Goal: Task Accomplishment & Management: Complete application form

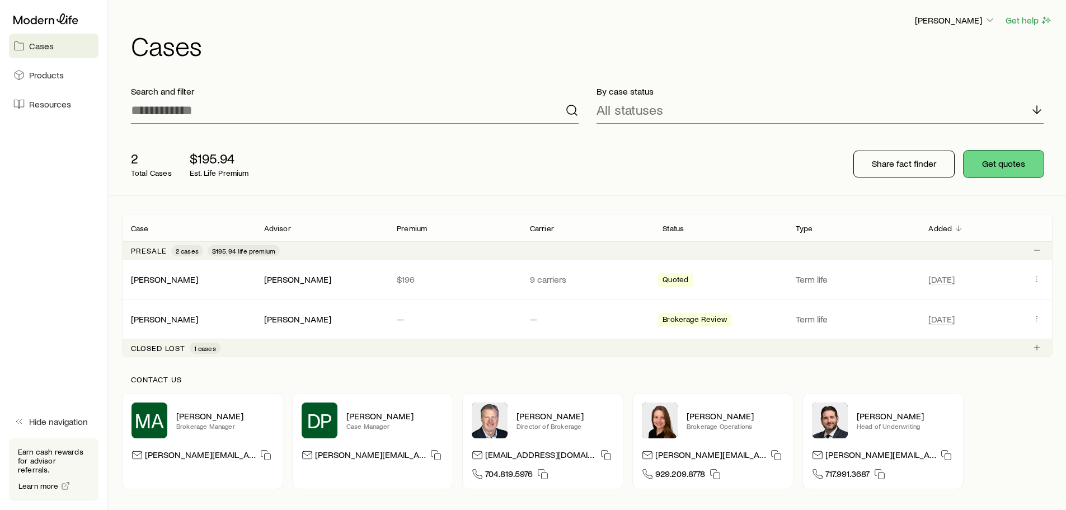
click at [1019, 163] on button "Get quotes" at bounding box center [1003, 163] width 80 height 27
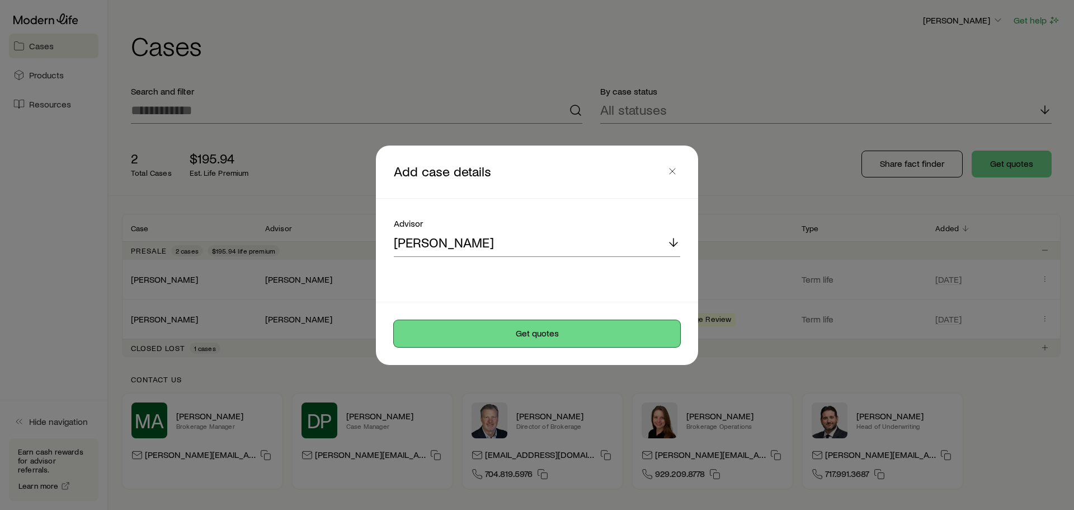
click at [538, 329] on button "Get quotes" at bounding box center [537, 333] width 286 height 27
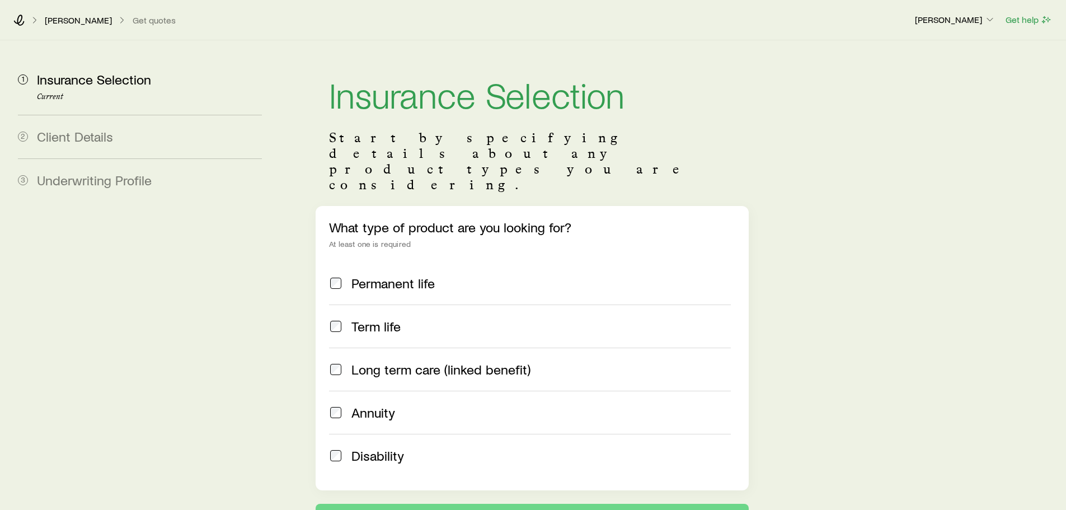
click at [67, 22] on p "[PERSON_NAME]" at bounding box center [78, 20] width 67 height 11
click at [19, 20] on icon at bounding box center [18, 20] width 11 height 11
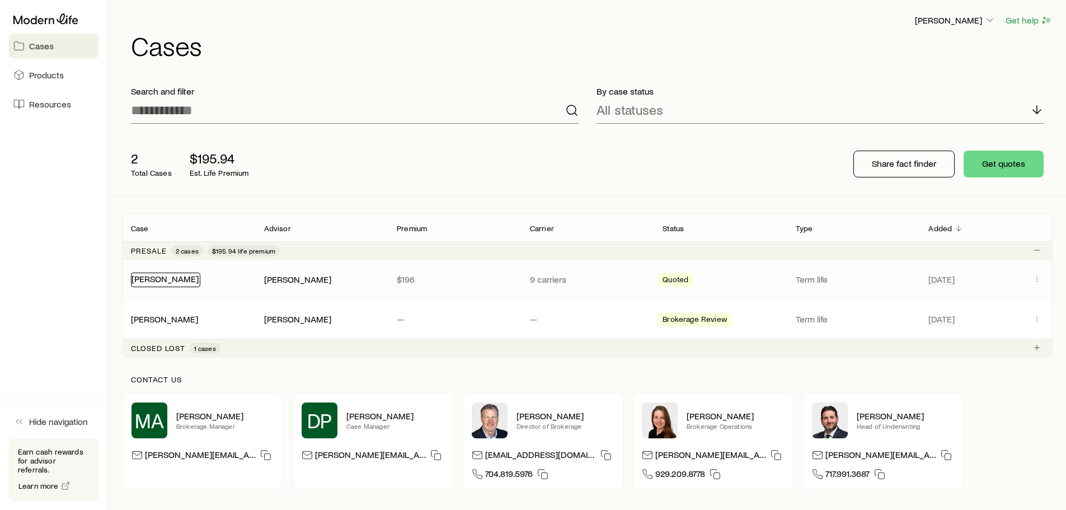
click at [186, 279] on link "[PERSON_NAME]" at bounding box center [164, 278] width 67 height 11
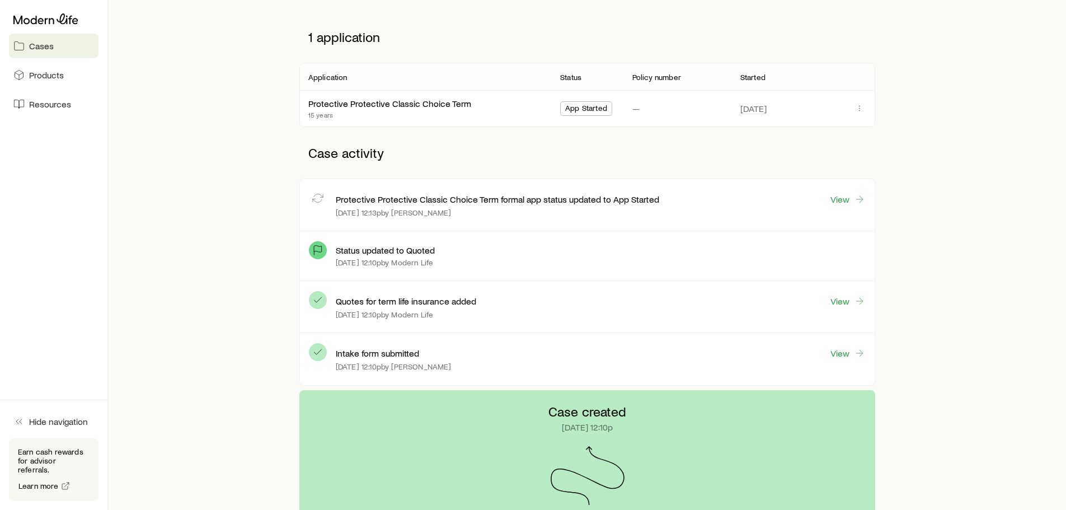
scroll to position [168, 0]
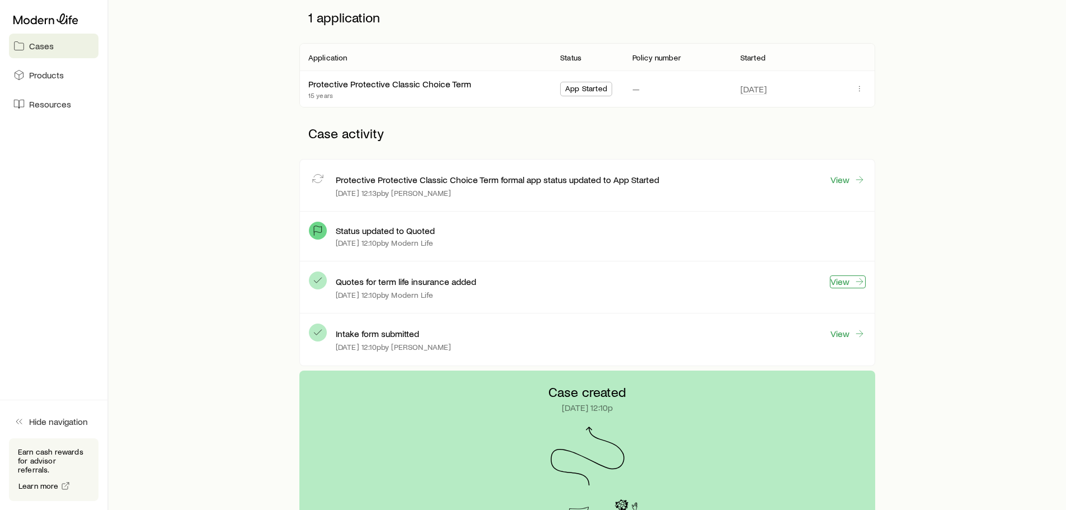
click at [842, 284] on link "View" at bounding box center [847, 281] width 36 height 13
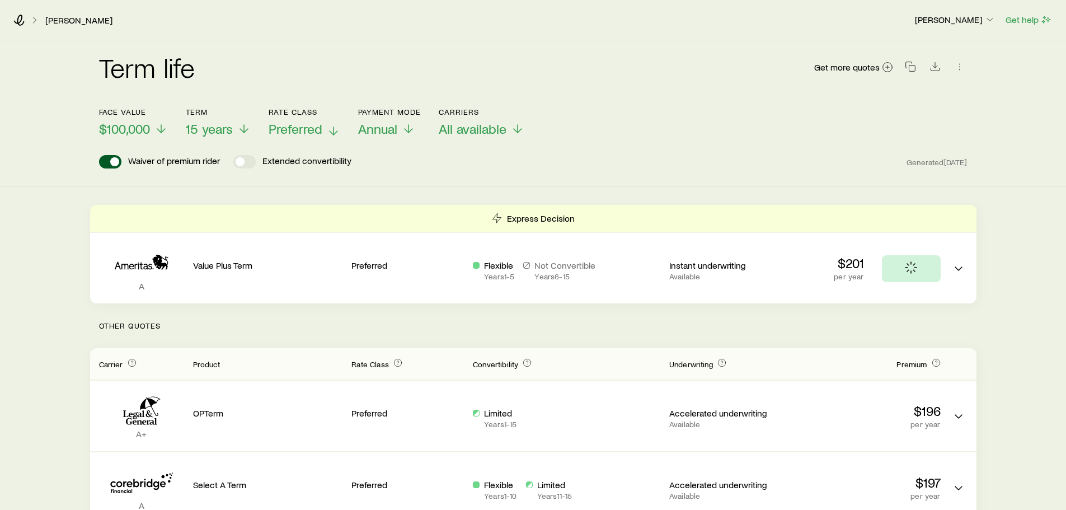
click at [322, 131] on span "Preferred" at bounding box center [295, 129] width 54 height 16
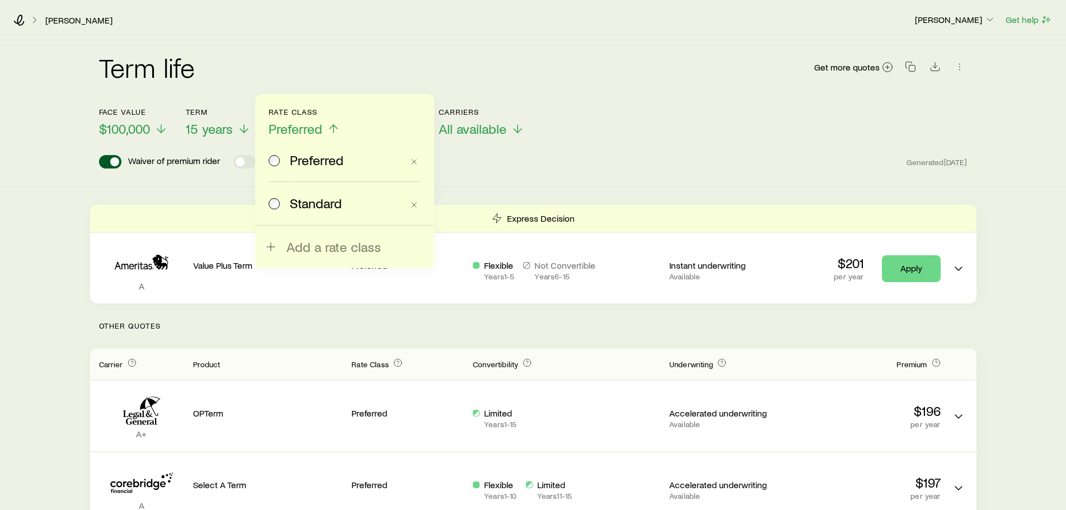
click at [321, 197] on span "Standard" at bounding box center [316, 203] width 52 height 16
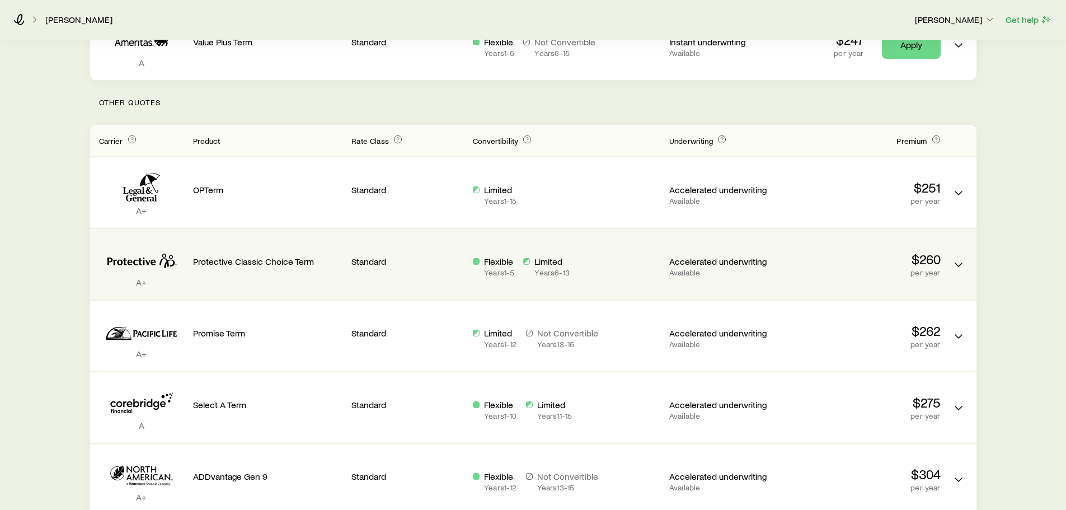
scroll to position [224, 0]
click at [955, 263] on polyline "Term quotes" at bounding box center [958, 263] width 7 height 3
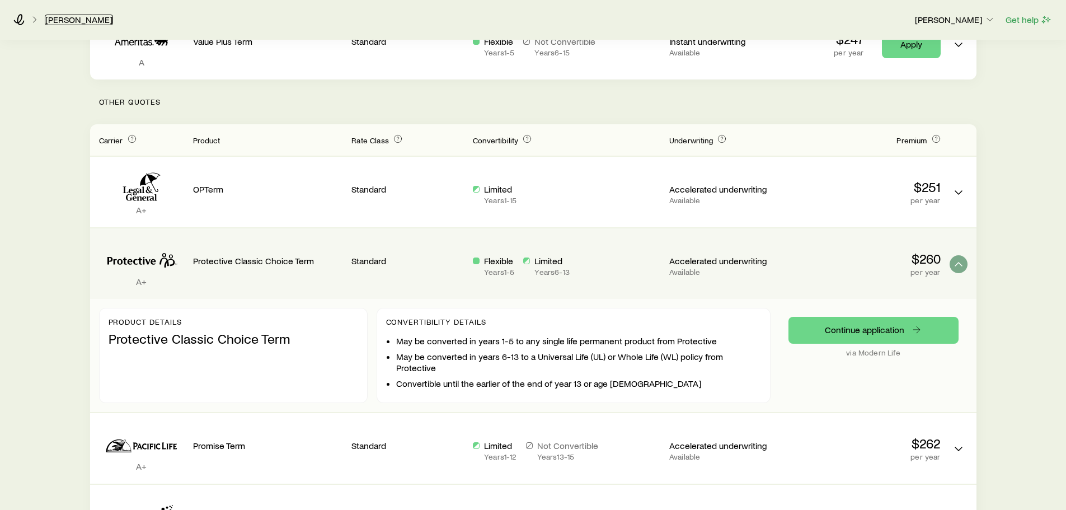
click at [64, 21] on link "[PERSON_NAME]" at bounding box center [79, 20] width 68 height 11
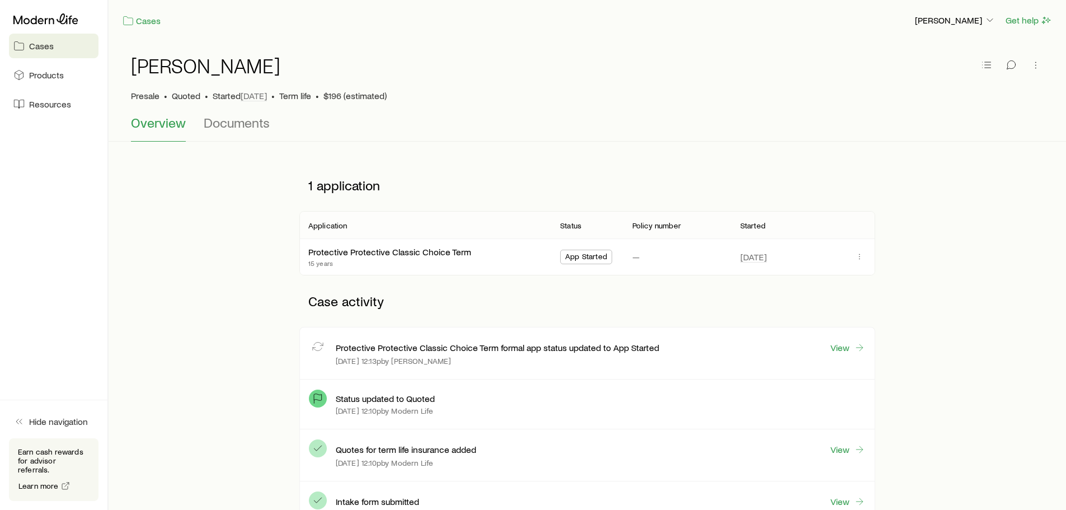
click at [587, 258] on span "App Started" at bounding box center [586, 258] width 42 height 12
click at [586, 258] on span "App Started" at bounding box center [586, 258] width 42 height 12
click at [859, 257] on icon "button" at bounding box center [859, 256] width 9 height 9
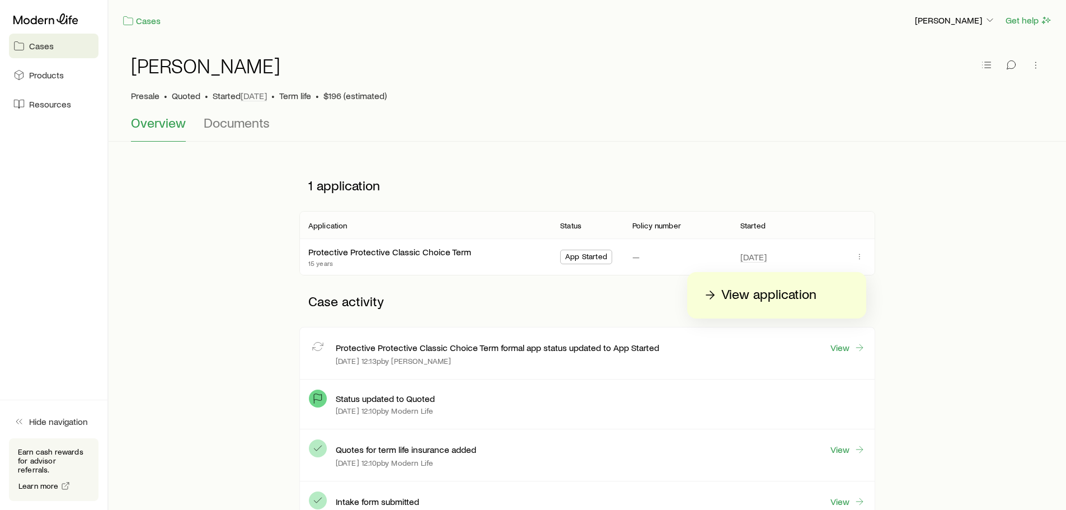
click at [743, 294] on p "View application" at bounding box center [768, 295] width 95 height 18
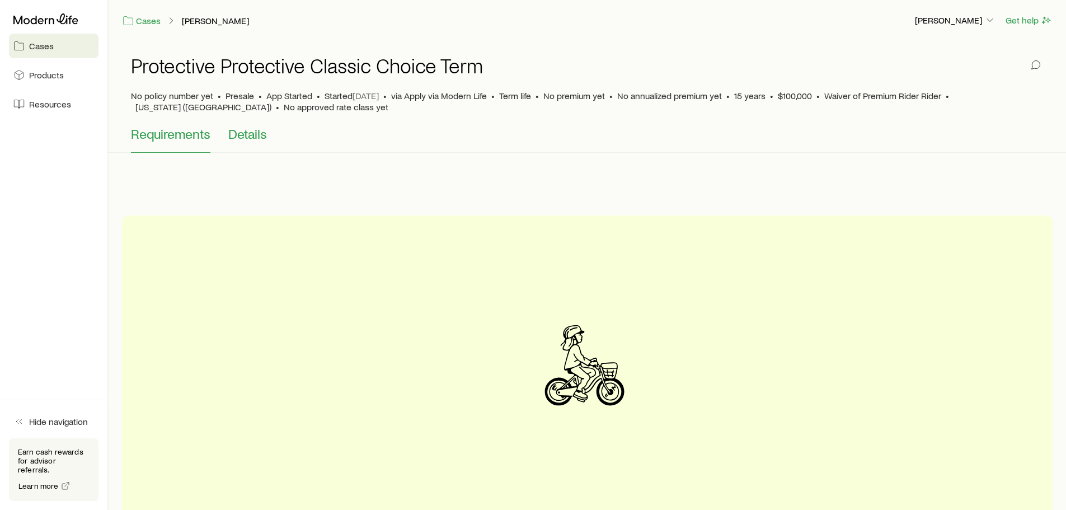
click at [241, 132] on span "Details" at bounding box center [247, 134] width 39 height 16
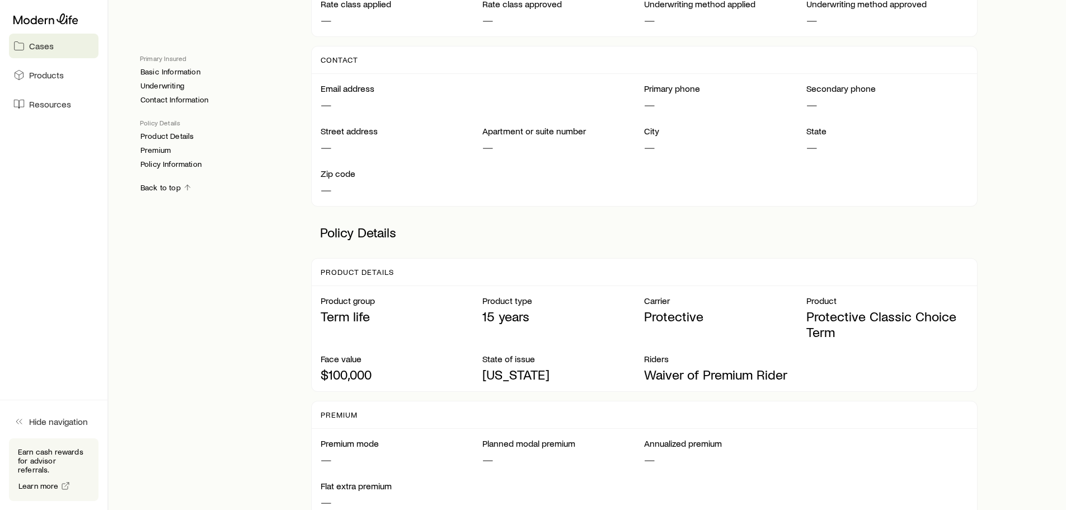
scroll to position [487, 0]
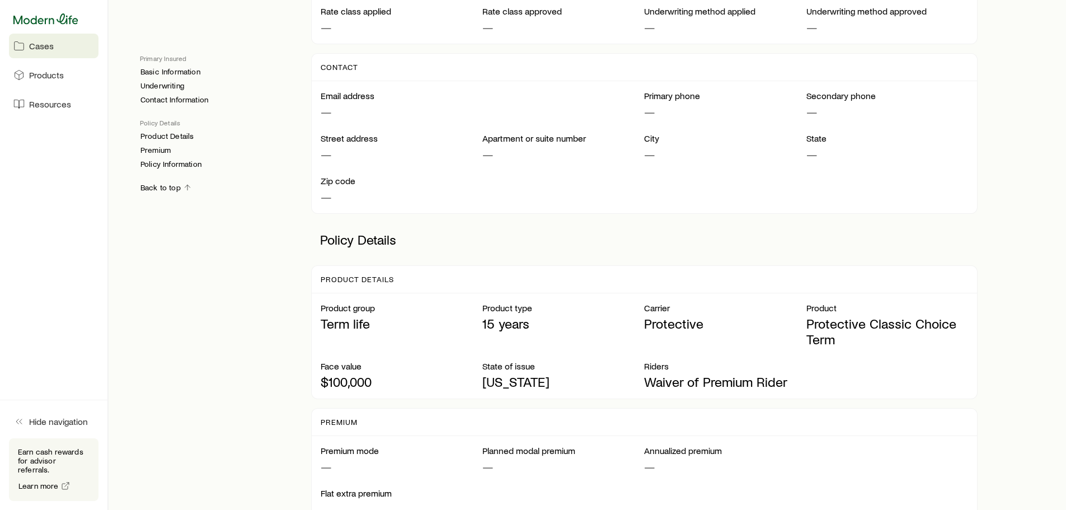
click at [63, 23] on icon at bounding box center [45, 18] width 65 height 11
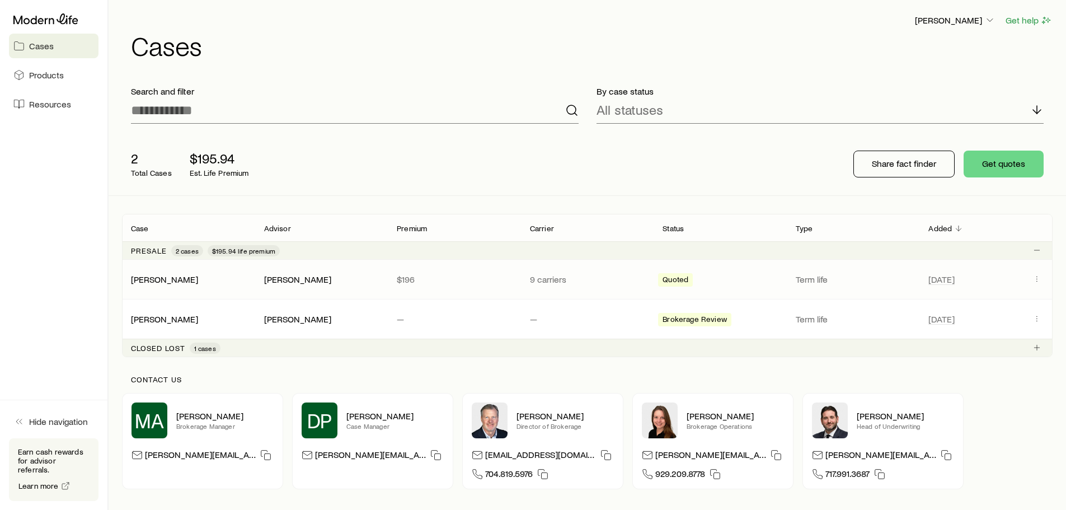
click at [381, 277] on div "[PERSON_NAME]" at bounding box center [321, 279] width 133 height 11
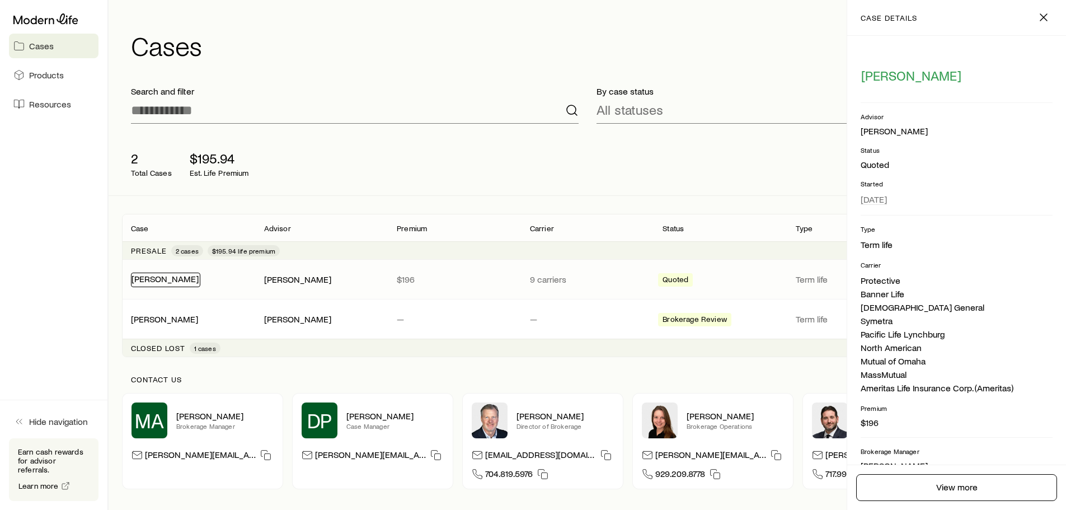
click at [176, 276] on link "[PERSON_NAME]" at bounding box center [164, 278] width 67 height 11
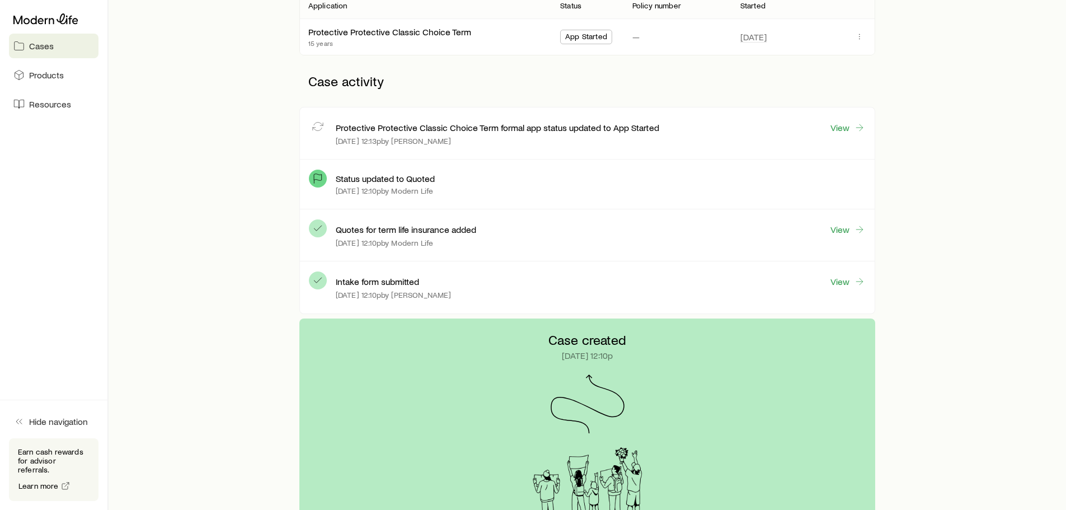
scroll to position [224, 0]
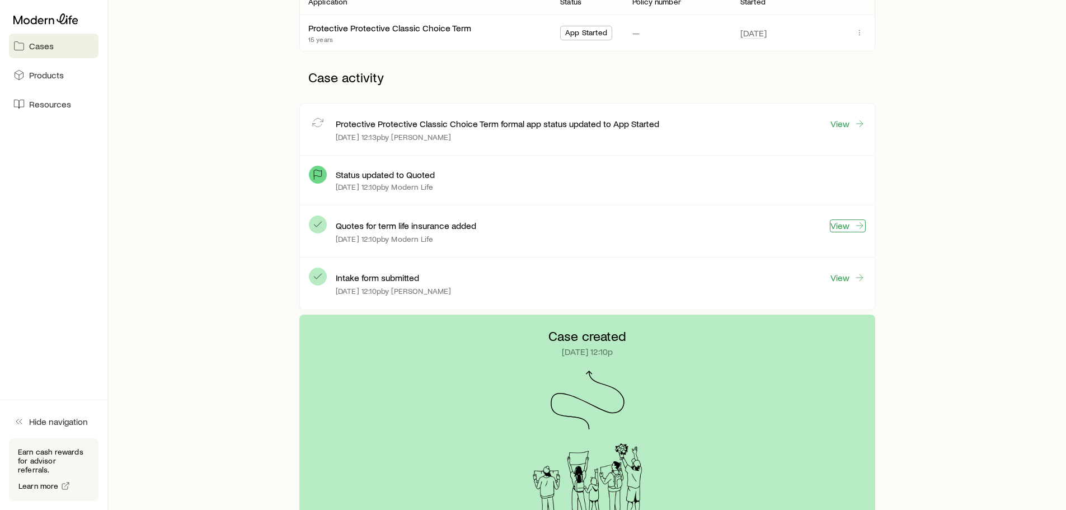
click at [843, 229] on link "View" at bounding box center [847, 225] width 36 height 13
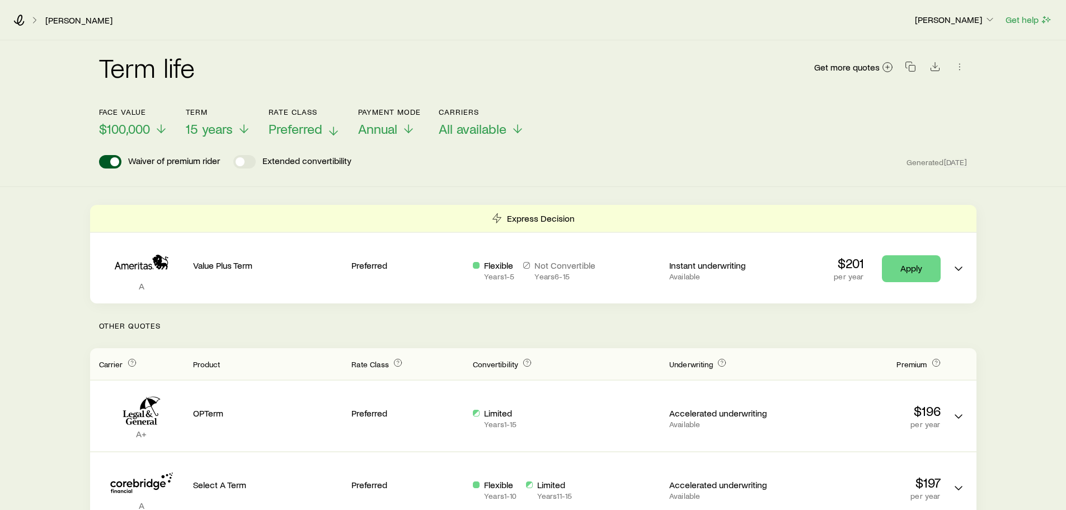
click at [302, 130] on span "Preferred" at bounding box center [295, 129] width 54 height 16
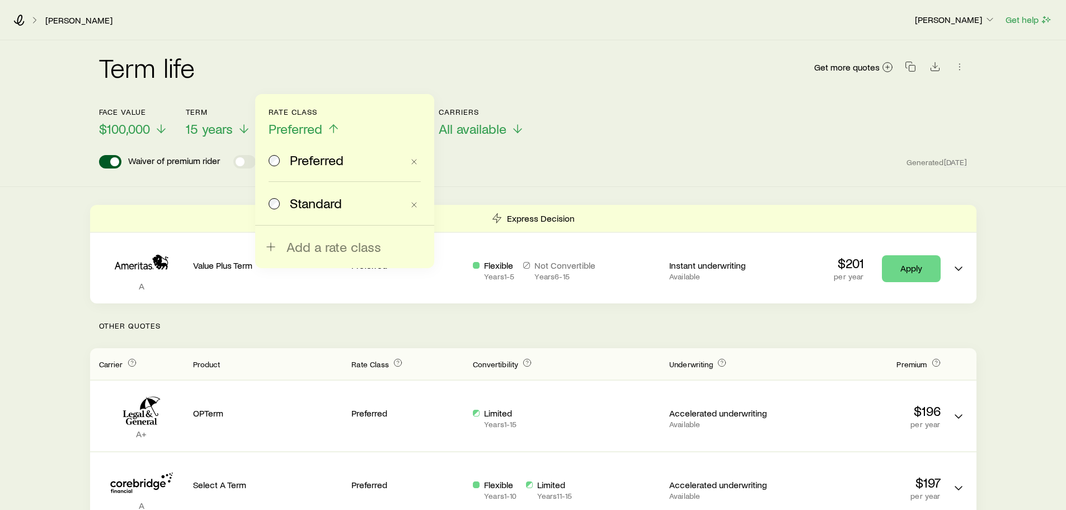
click at [303, 201] on span "Standard" at bounding box center [316, 203] width 52 height 16
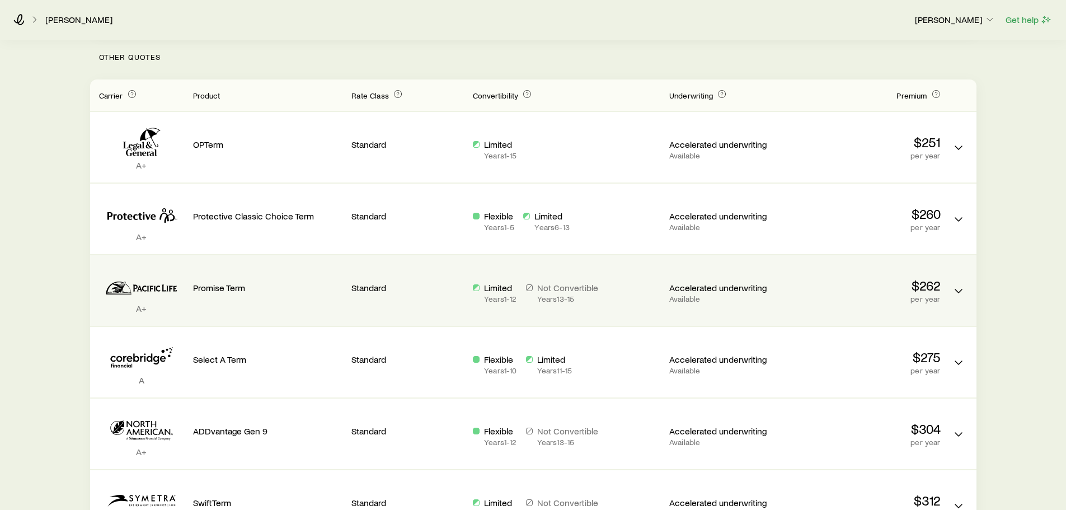
scroll to position [280, 0]
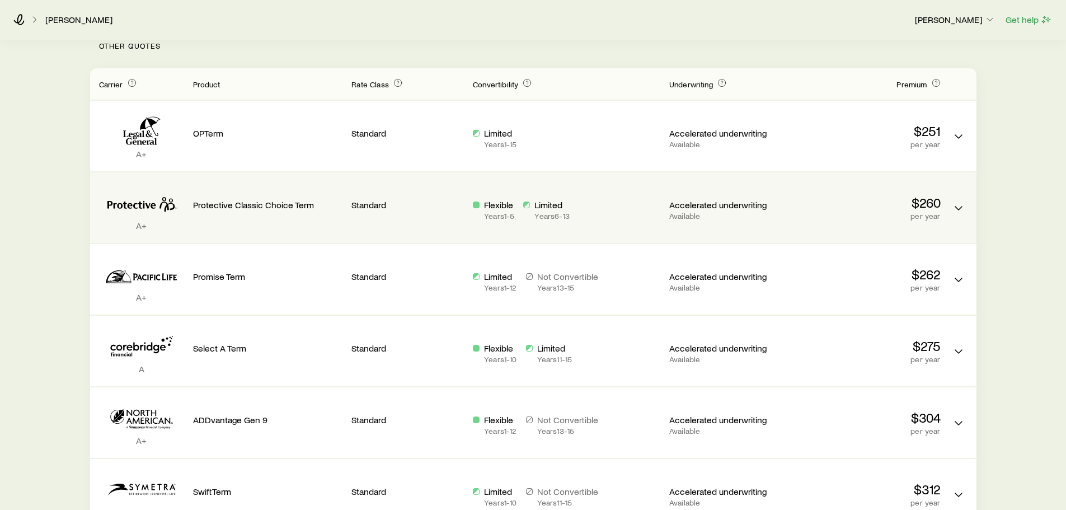
click at [937, 214] on p "per year" at bounding box center [865, 215] width 150 height 9
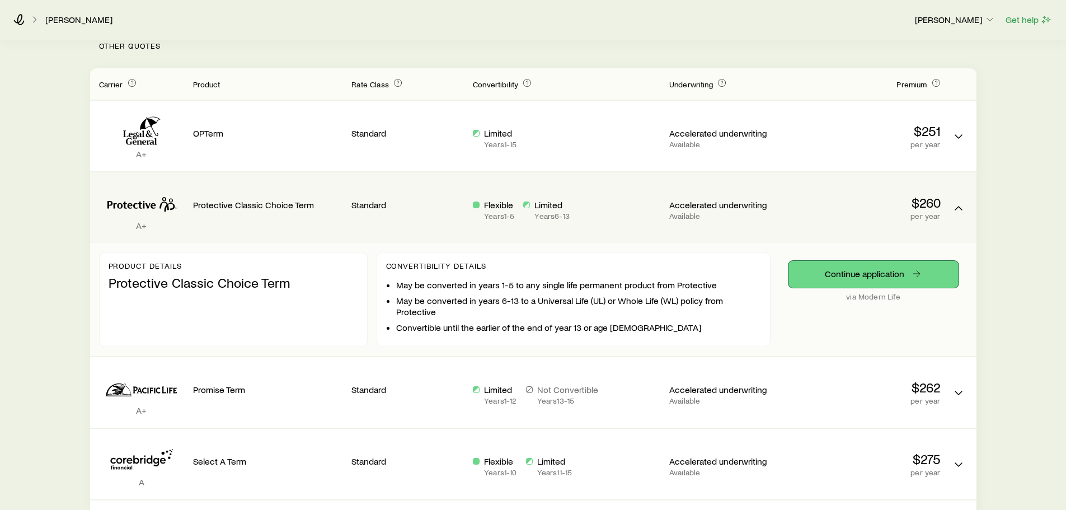
click at [864, 271] on link "Continue application" at bounding box center [873, 274] width 170 height 27
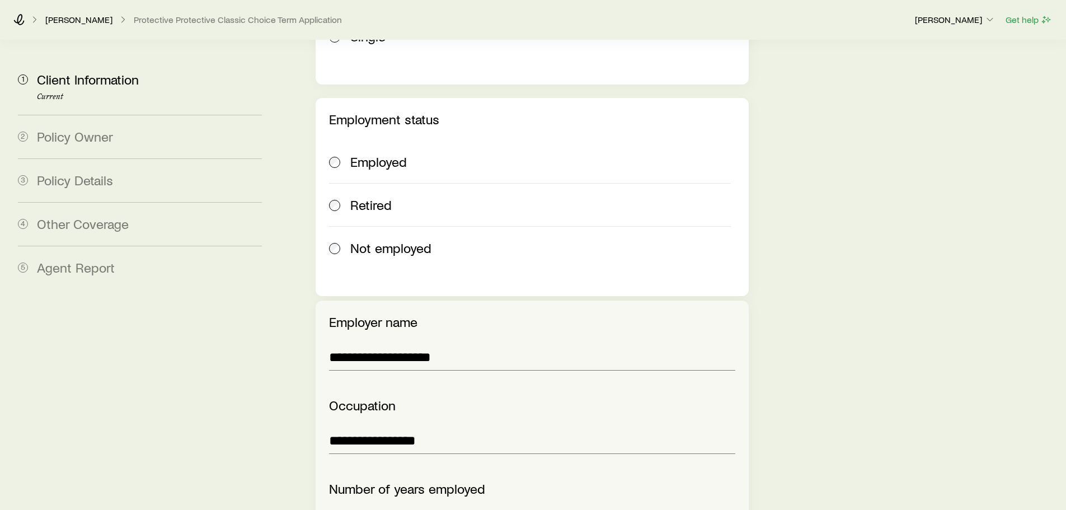
scroll to position [1902, 0]
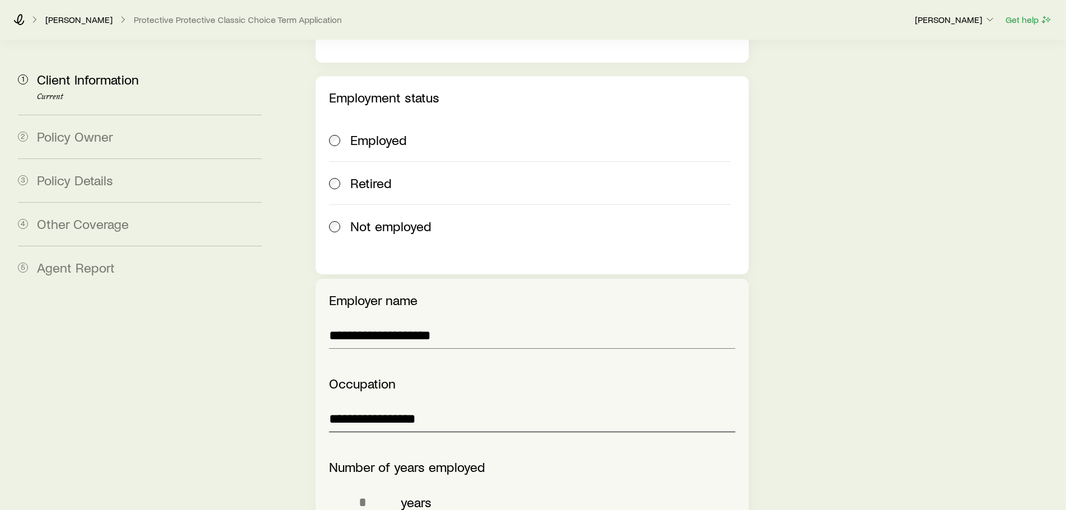
click at [435, 405] on input "**********" at bounding box center [532, 418] width 406 height 27
click at [441, 405] on input "**********" at bounding box center [532, 418] width 406 height 27
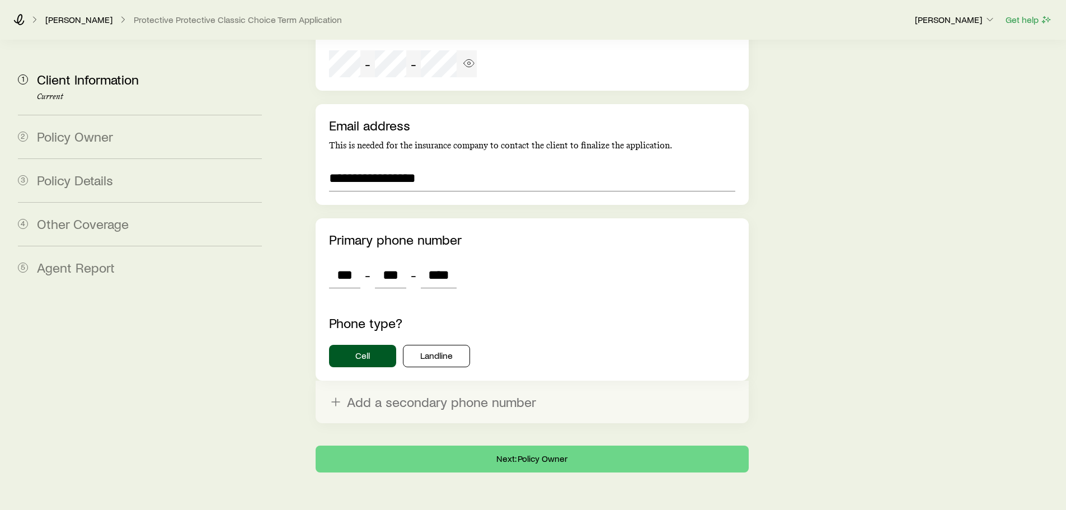
scroll to position [3124, 0]
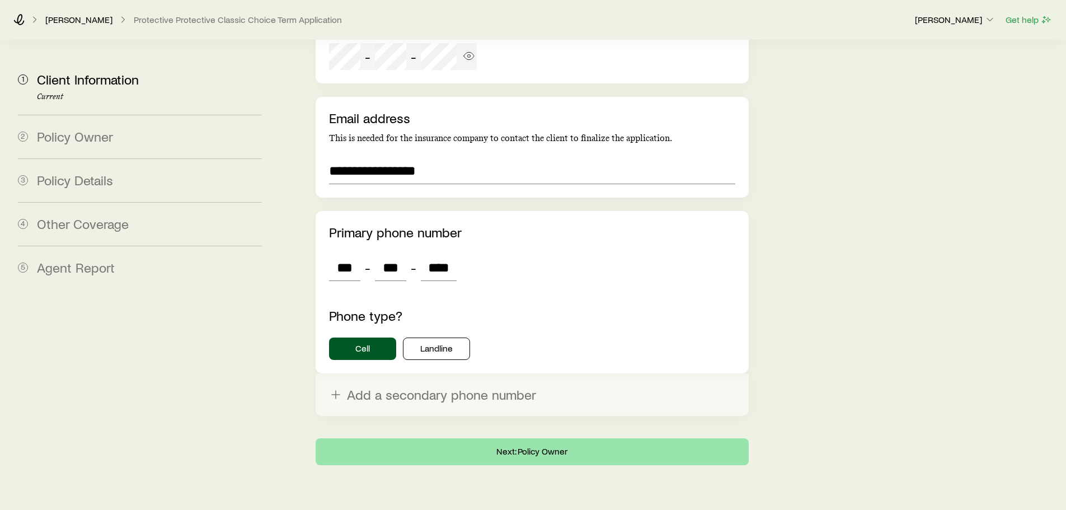
type input "**********"
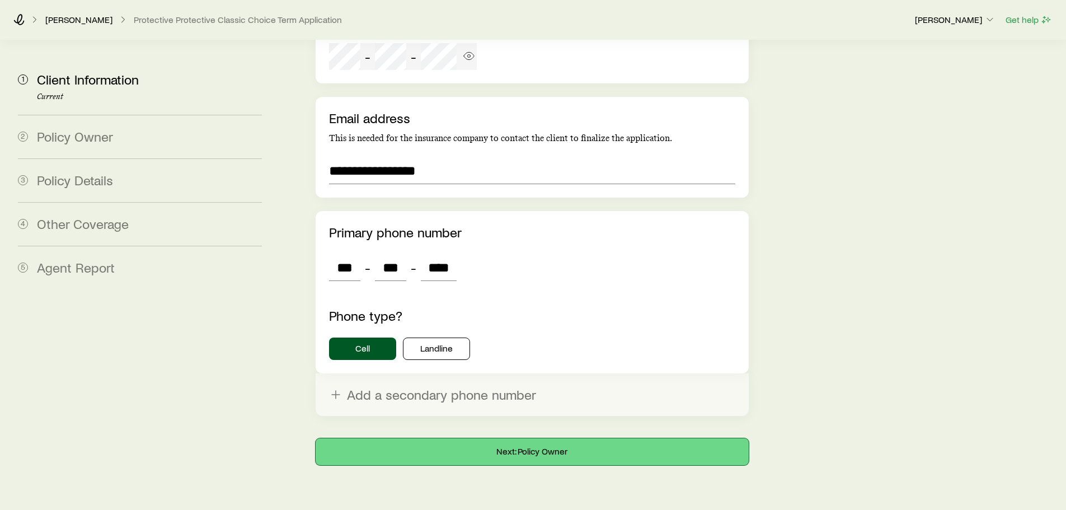
click at [590, 438] on button "Next: Policy Owner" at bounding box center [531, 451] width 432 height 27
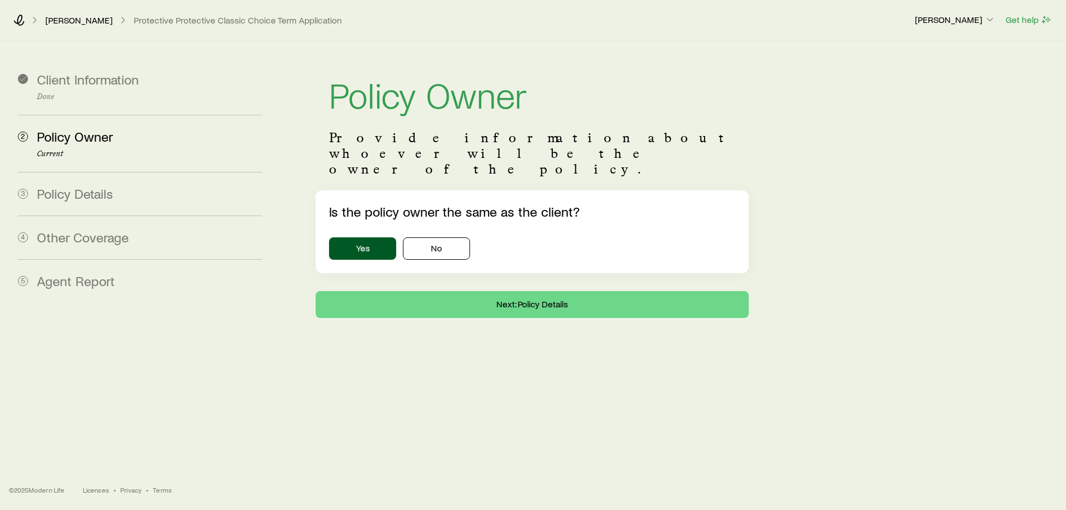
scroll to position [0, 0]
click at [537, 291] on button "Next: Policy Details" at bounding box center [536, 304] width 436 height 27
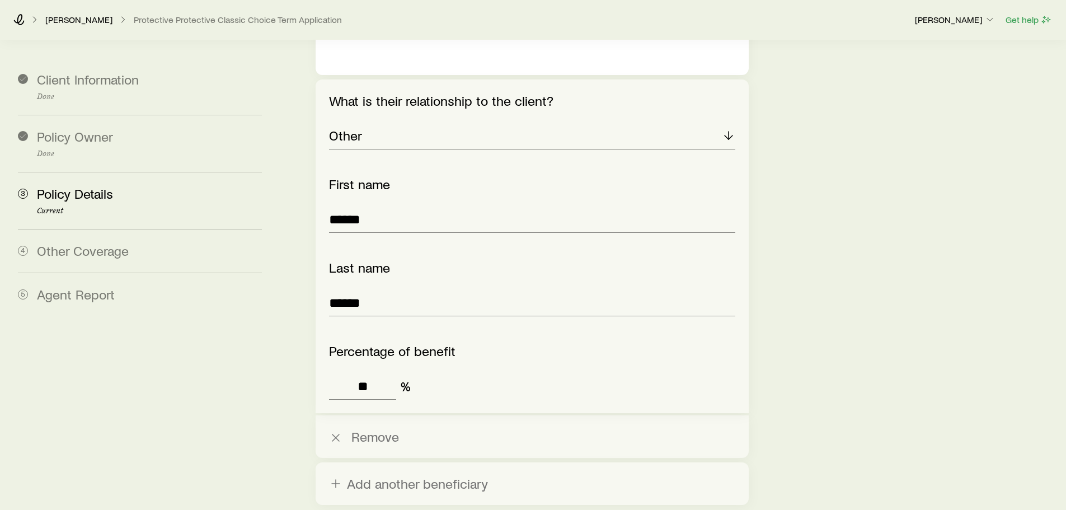
scroll to position [3790, 0]
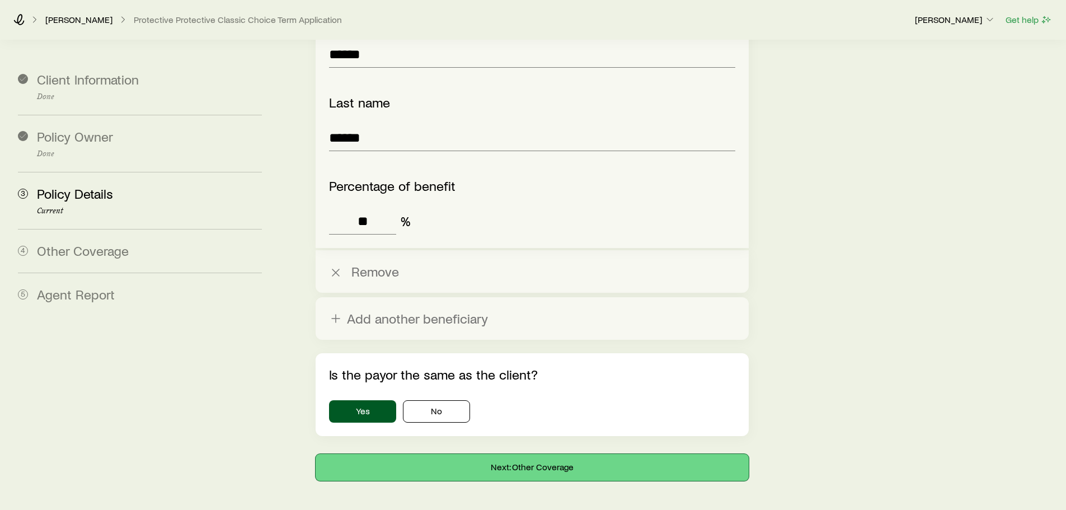
click at [557, 454] on button "Next: Other Coverage" at bounding box center [531, 467] width 432 height 27
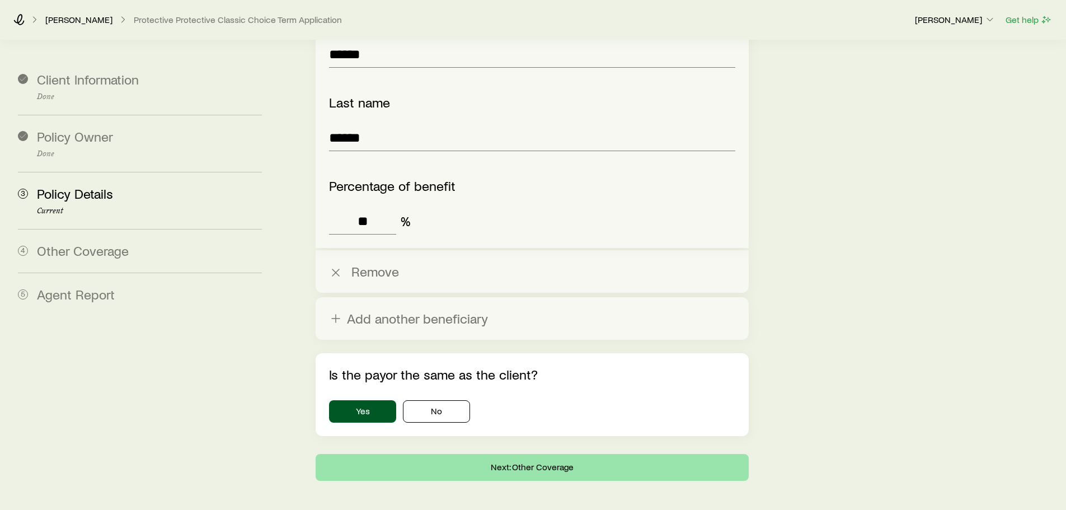
scroll to position [0, 0]
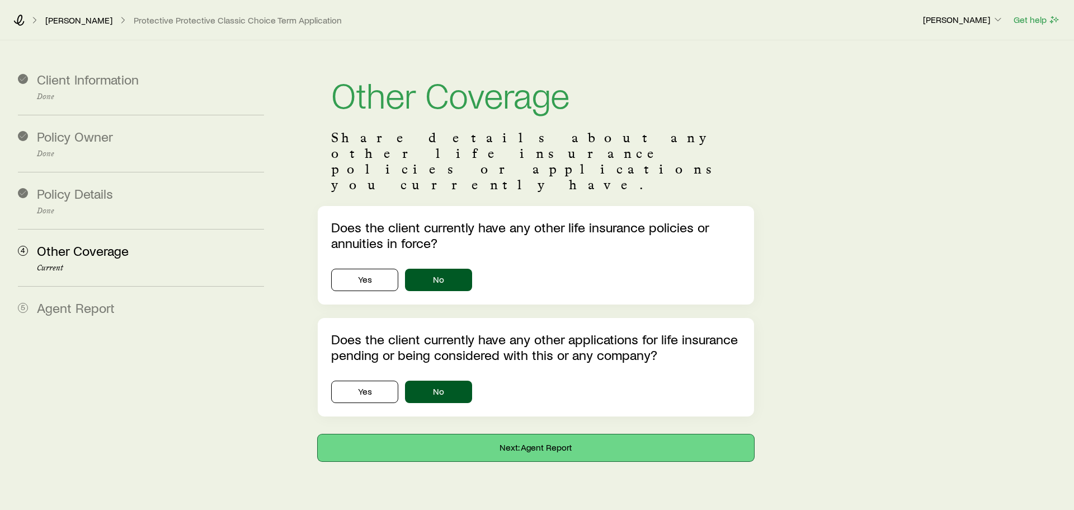
click at [524, 434] on button "Next: Agent Report" at bounding box center [536, 447] width 436 height 27
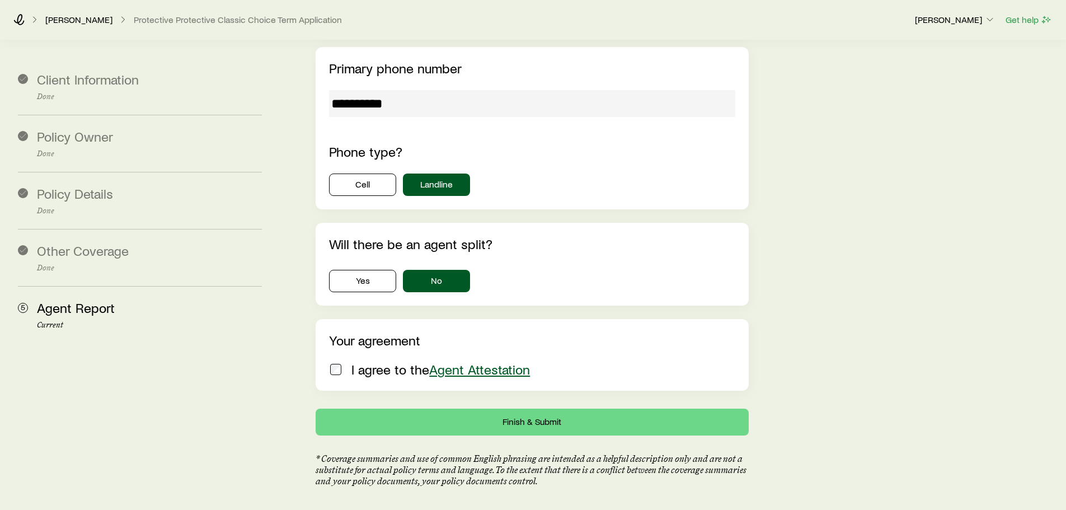
scroll to position [1398, 0]
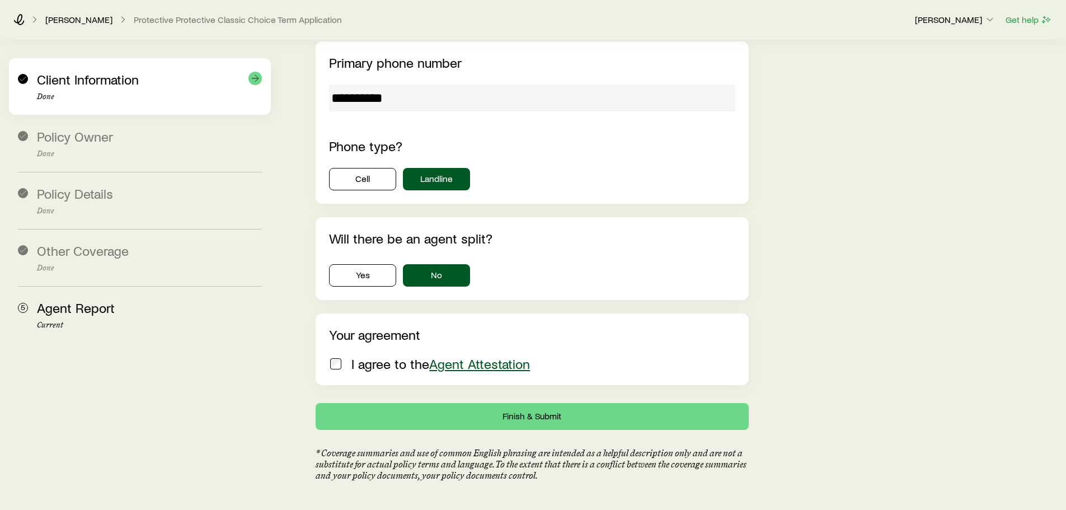
click at [115, 85] on span "Client Information" at bounding box center [88, 79] width 102 height 16
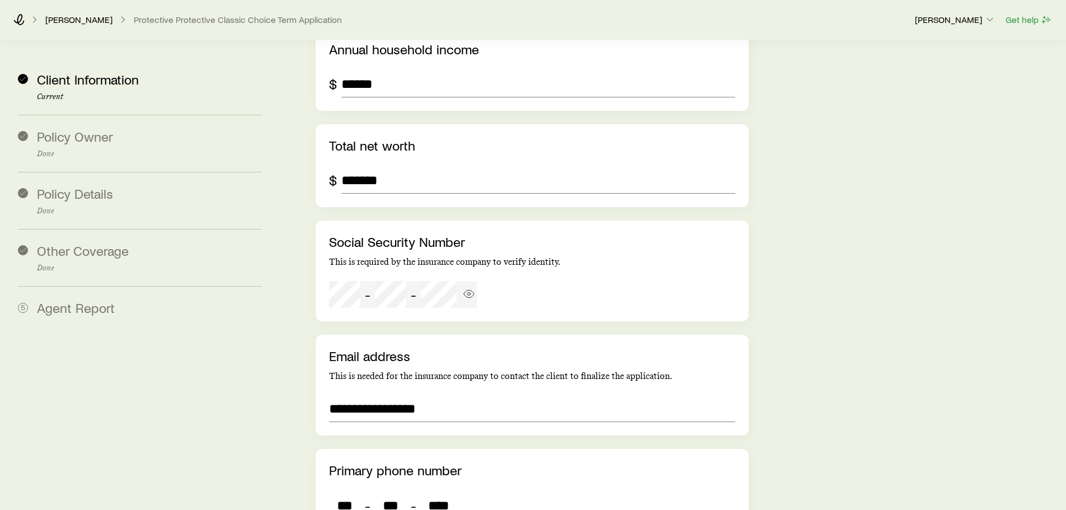
scroll to position [3124, 0]
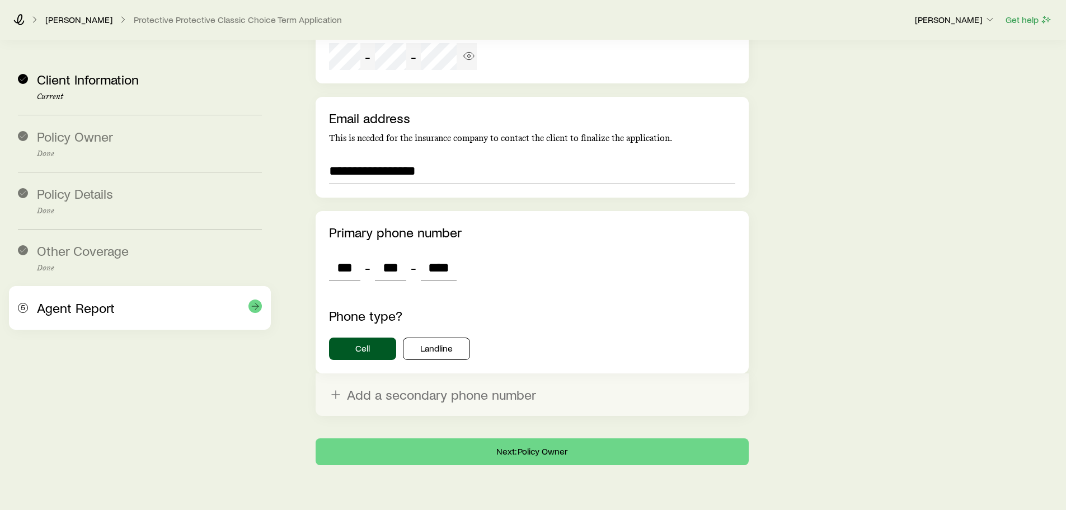
click at [43, 302] on span "Agent Report" at bounding box center [76, 307] width 78 height 16
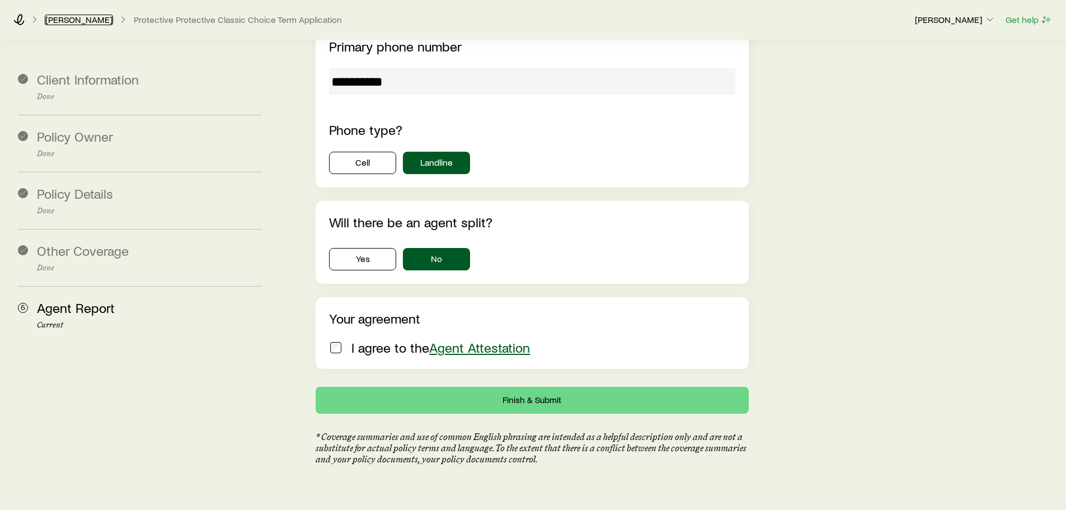
click at [80, 21] on link "[PERSON_NAME]" at bounding box center [79, 20] width 68 height 11
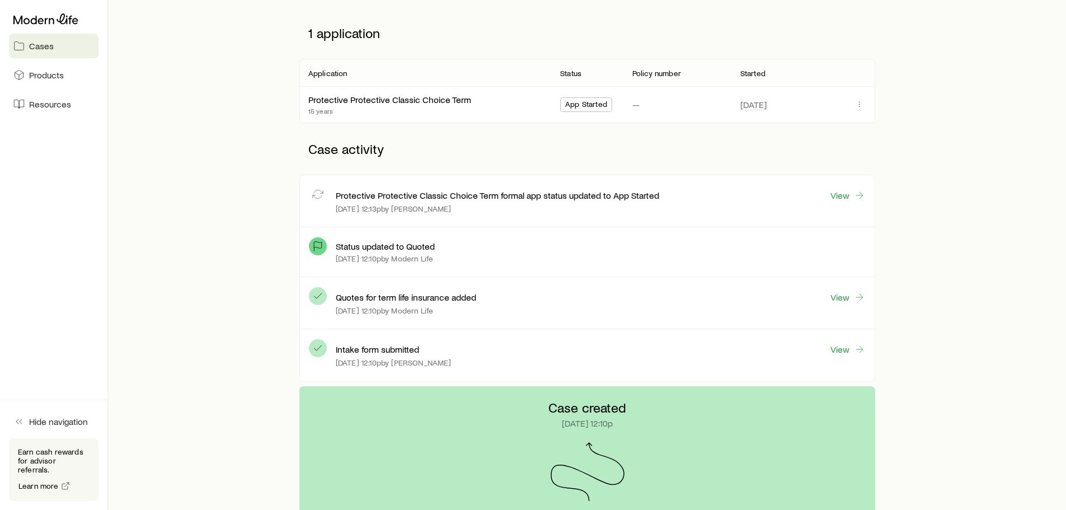
scroll to position [168, 0]
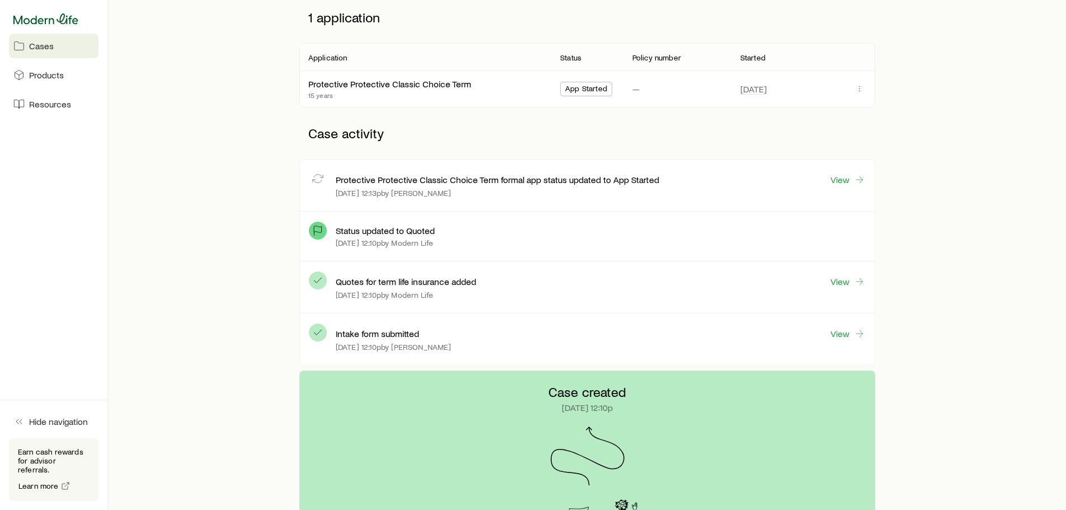
click at [69, 16] on icon at bounding box center [45, 18] width 65 height 11
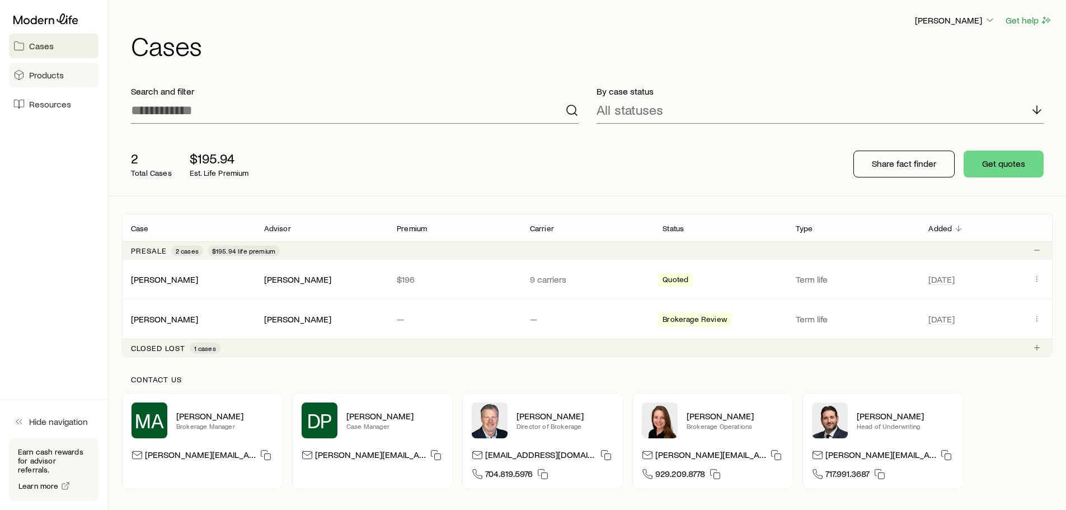
click at [56, 74] on span "Products" at bounding box center [46, 74] width 35 height 11
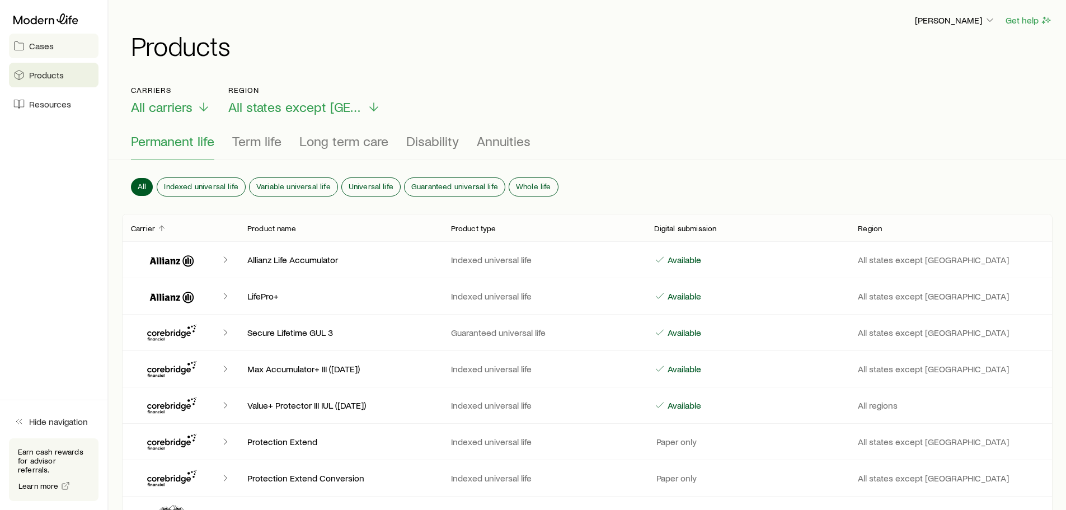
click at [45, 46] on span "Cases" at bounding box center [41, 45] width 25 height 11
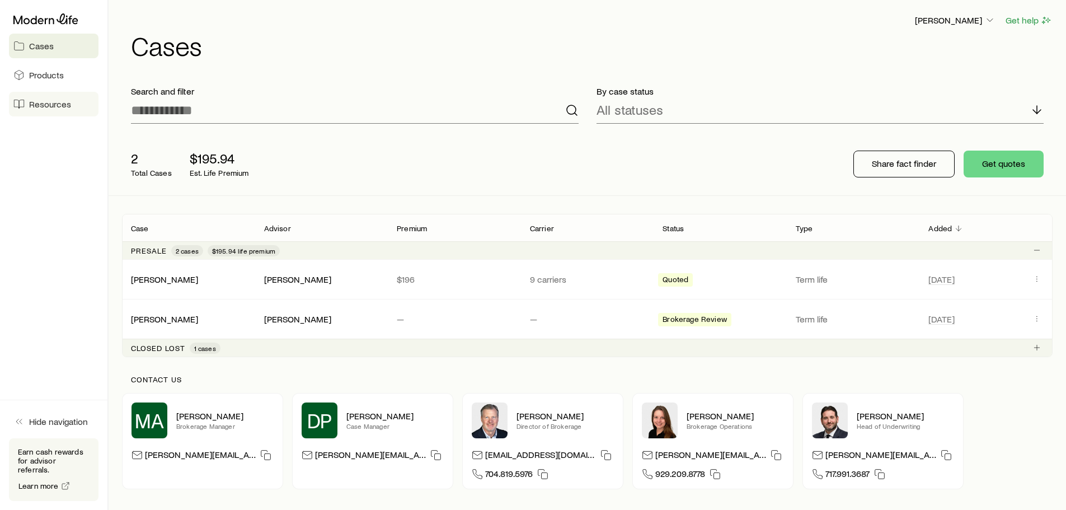
click at [50, 100] on span "Resources" at bounding box center [50, 103] width 42 height 11
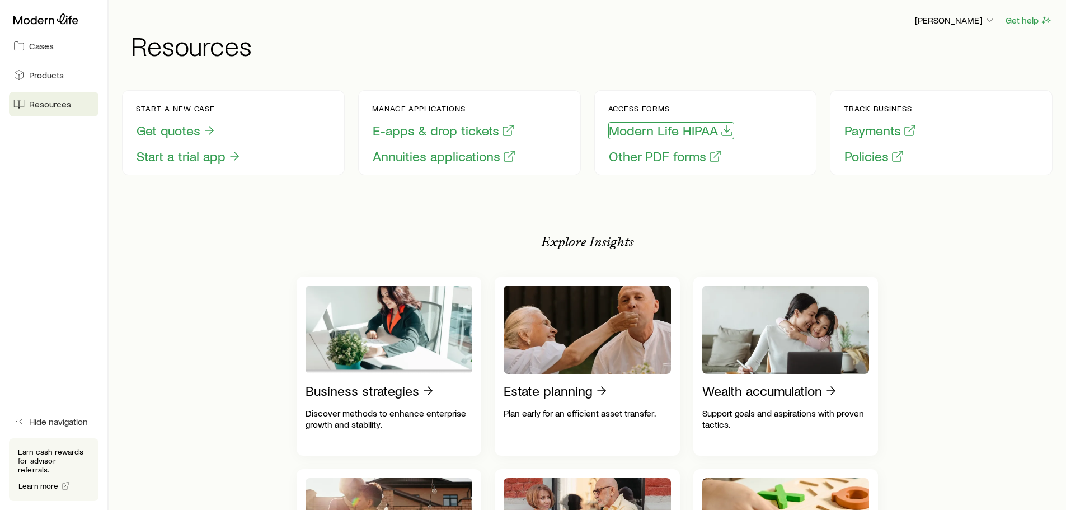
click at [621, 132] on button "Modern Life HIPAA" at bounding box center [671, 130] width 126 height 17
drag, startPoint x: 542, startPoint y: 251, endPoint x: 645, endPoint y: 249, distance: 103.5
click at [48, 18] on icon at bounding box center [45, 18] width 65 height 11
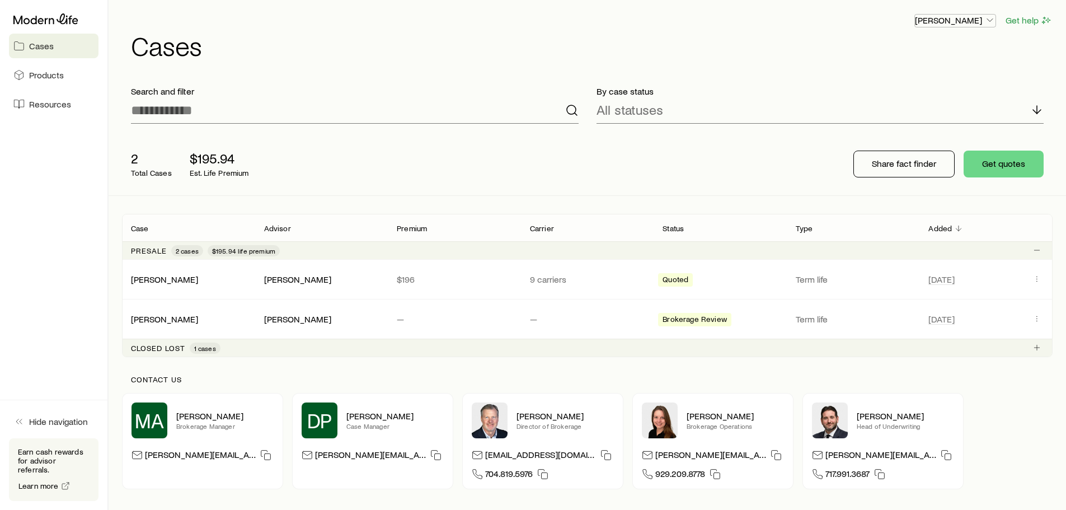
click at [928, 18] on p "[PERSON_NAME]" at bounding box center [955, 20] width 81 height 11
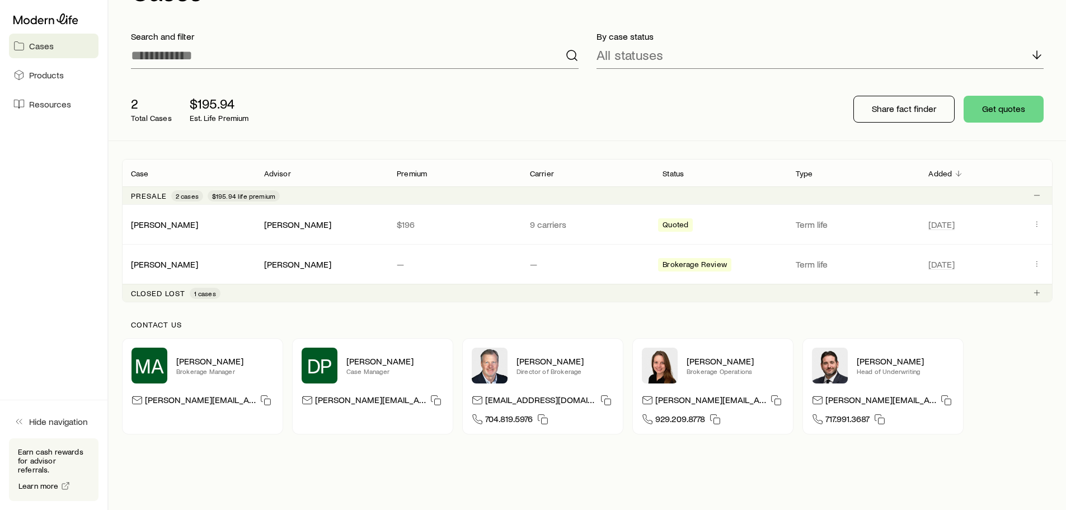
scroll to position [35, 0]
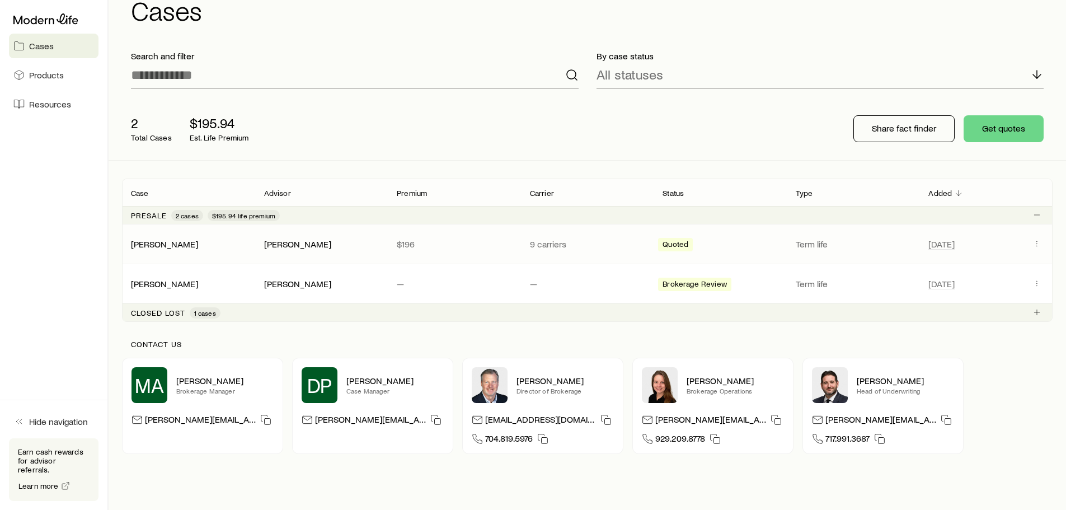
click at [403, 246] on p "$196" at bounding box center [454, 243] width 115 height 11
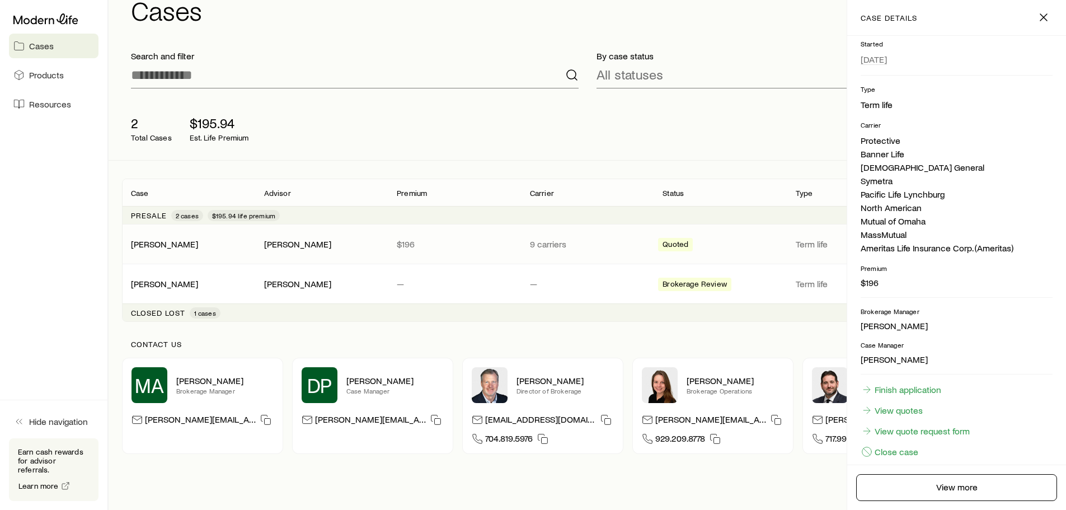
scroll to position [155, 0]
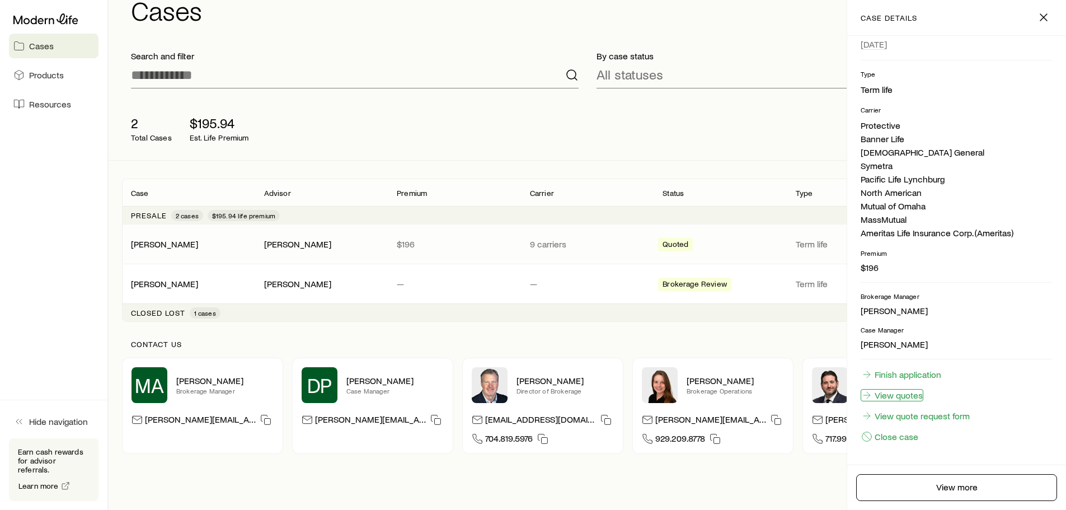
click at [914, 395] on link "View quotes" at bounding box center [891, 395] width 63 height 12
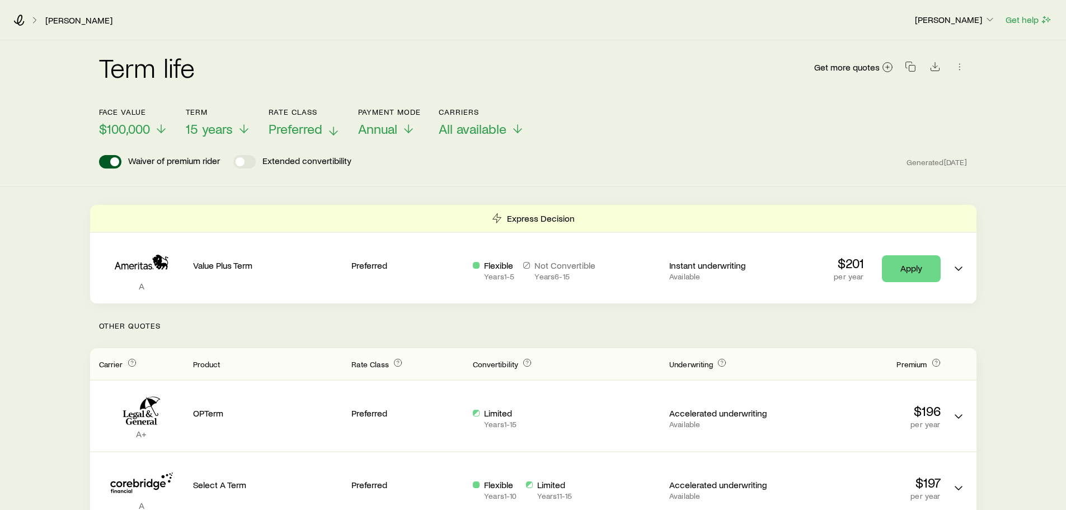
click at [290, 133] on span "Preferred" at bounding box center [295, 129] width 54 height 16
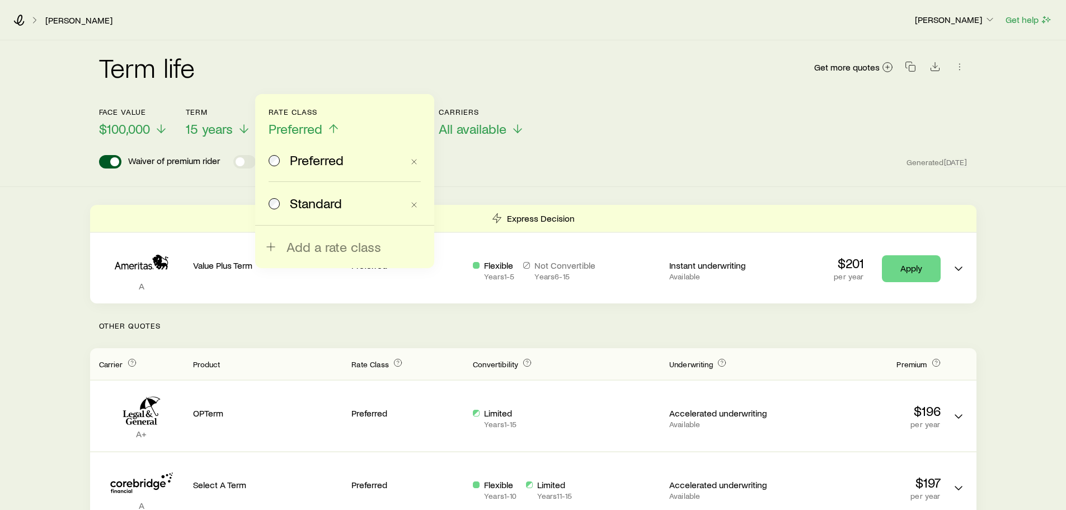
click at [298, 199] on span "Standard" at bounding box center [316, 203] width 52 height 16
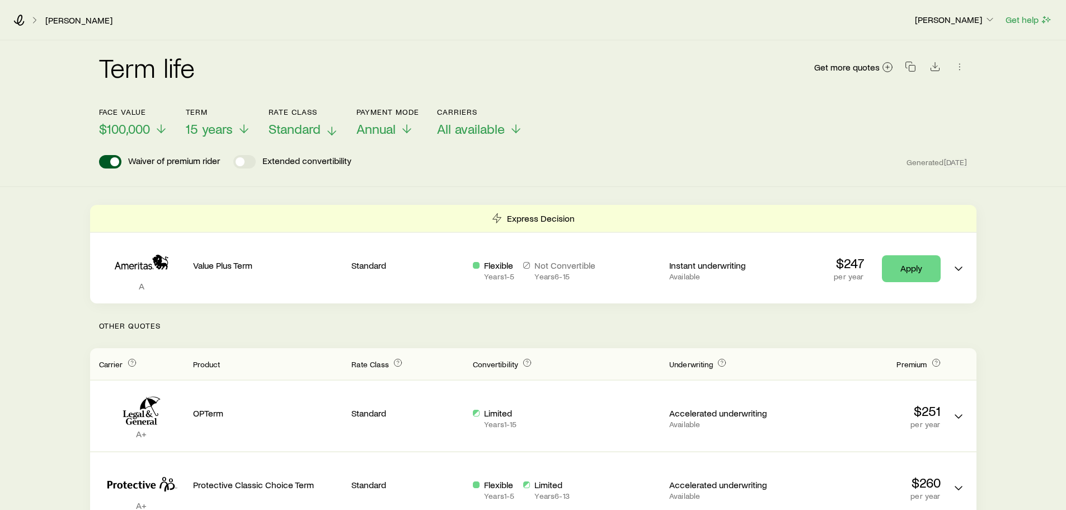
click at [296, 132] on span "Standard" at bounding box center [294, 129] width 52 height 16
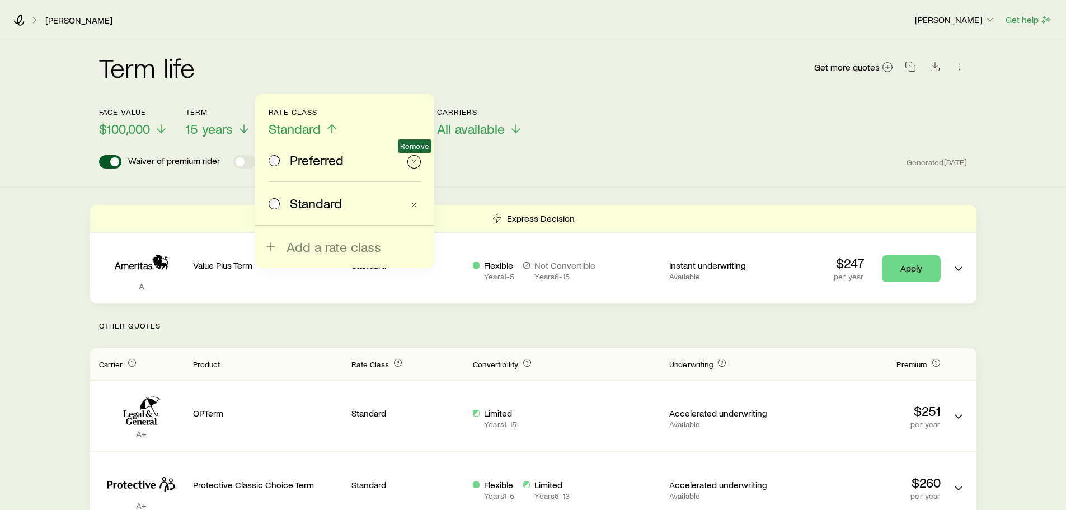
click at [414, 160] on icon "button" at bounding box center [413, 161] width 9 height 9
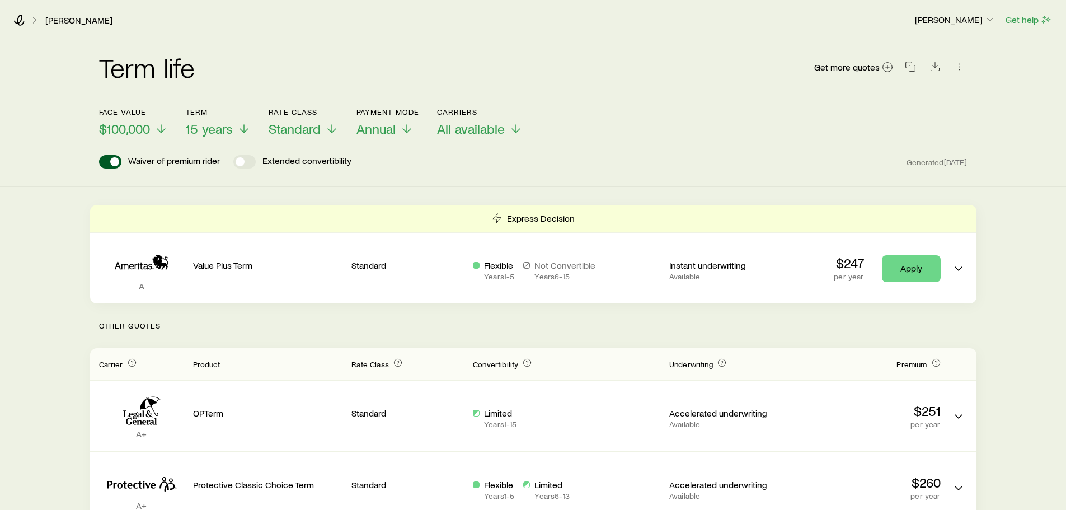
click at [587, 152] on header "Face value $100,000 Term 15 years Rate Class Standard Payment Mode Annual Carri…" at bounding box center [533, 137] width 868 height 61
click at [37, 19] on icon at bounding box center [34, 20] width 11 height 11
click at [34, 21] on icon at bounding box center [34, 20] width 11 height 11
click at [53, 21] on link "[PERSON_NAME]" at bounding box center [79, 20] width 68 height 11
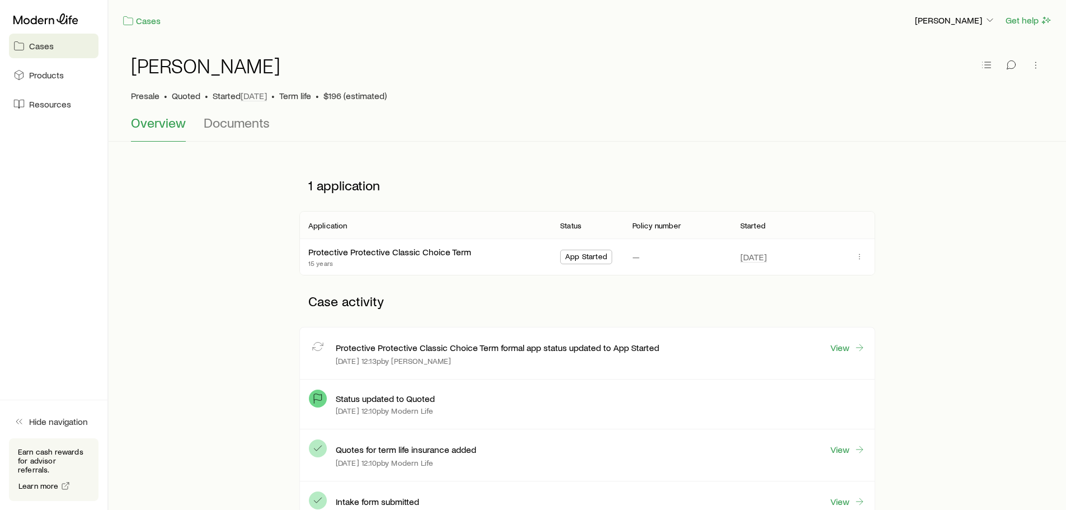
click at [239, 336] on div "1 application Application Status Policy number Started Protective Protective Cl…" at bounding box center [586, 348] width 921 height 379
click at [50, 41] on span "Cases" at bounding box center [41, 45] width 25 height 11
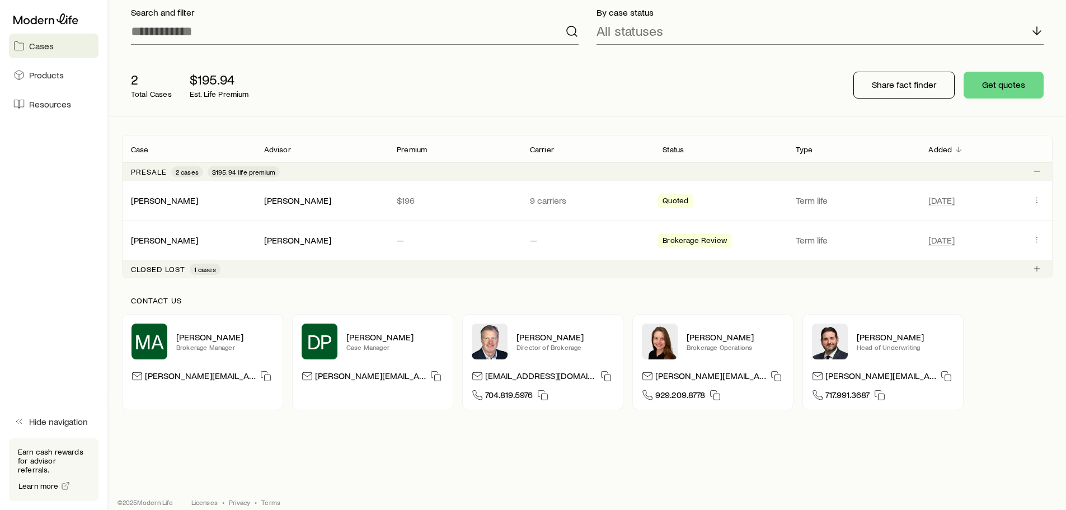
scroll to position [91, 0]
